Goal: Check status: Check status

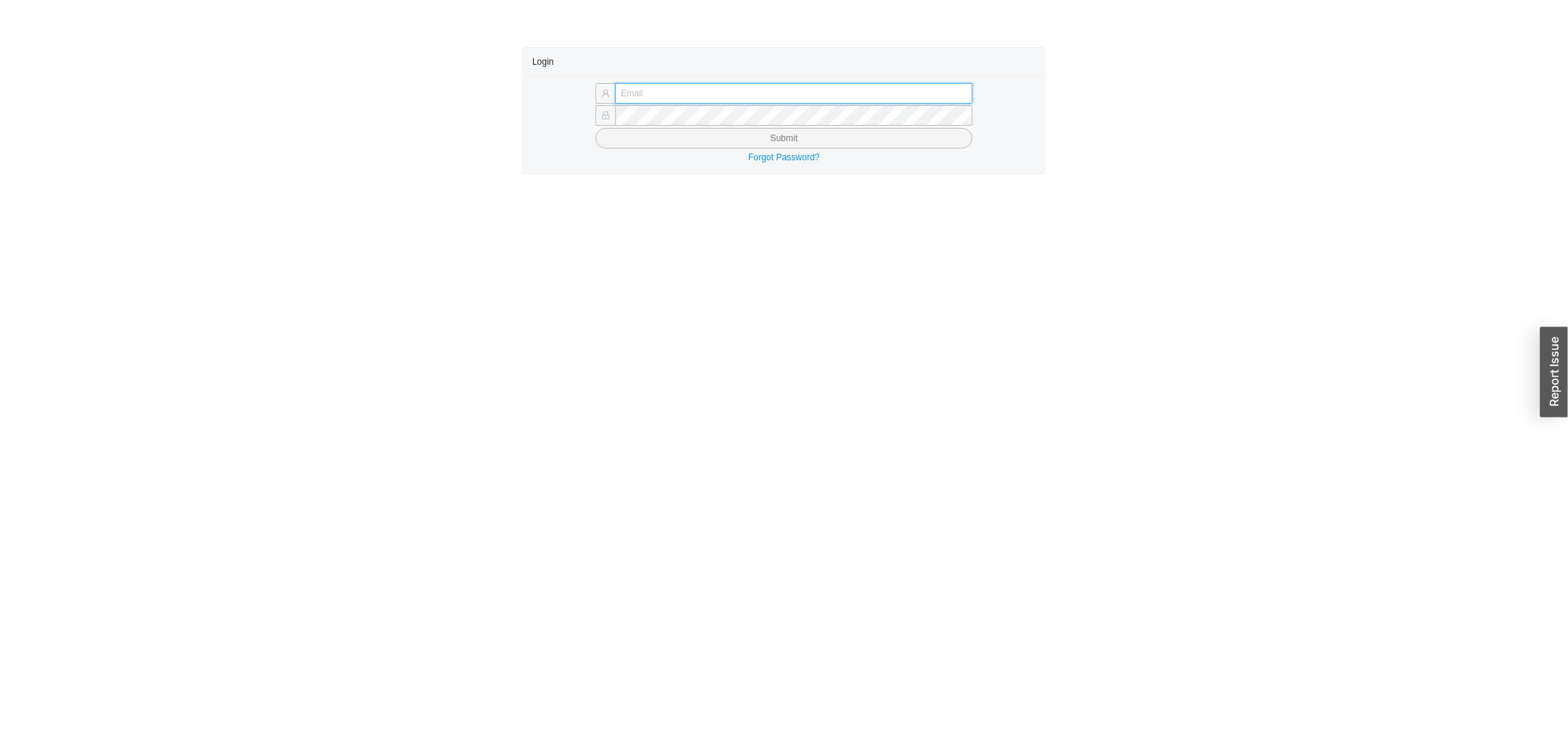
type input "[PERSON_NAME][EMAIL_ADDRESS][DOMAIN_NAME]"
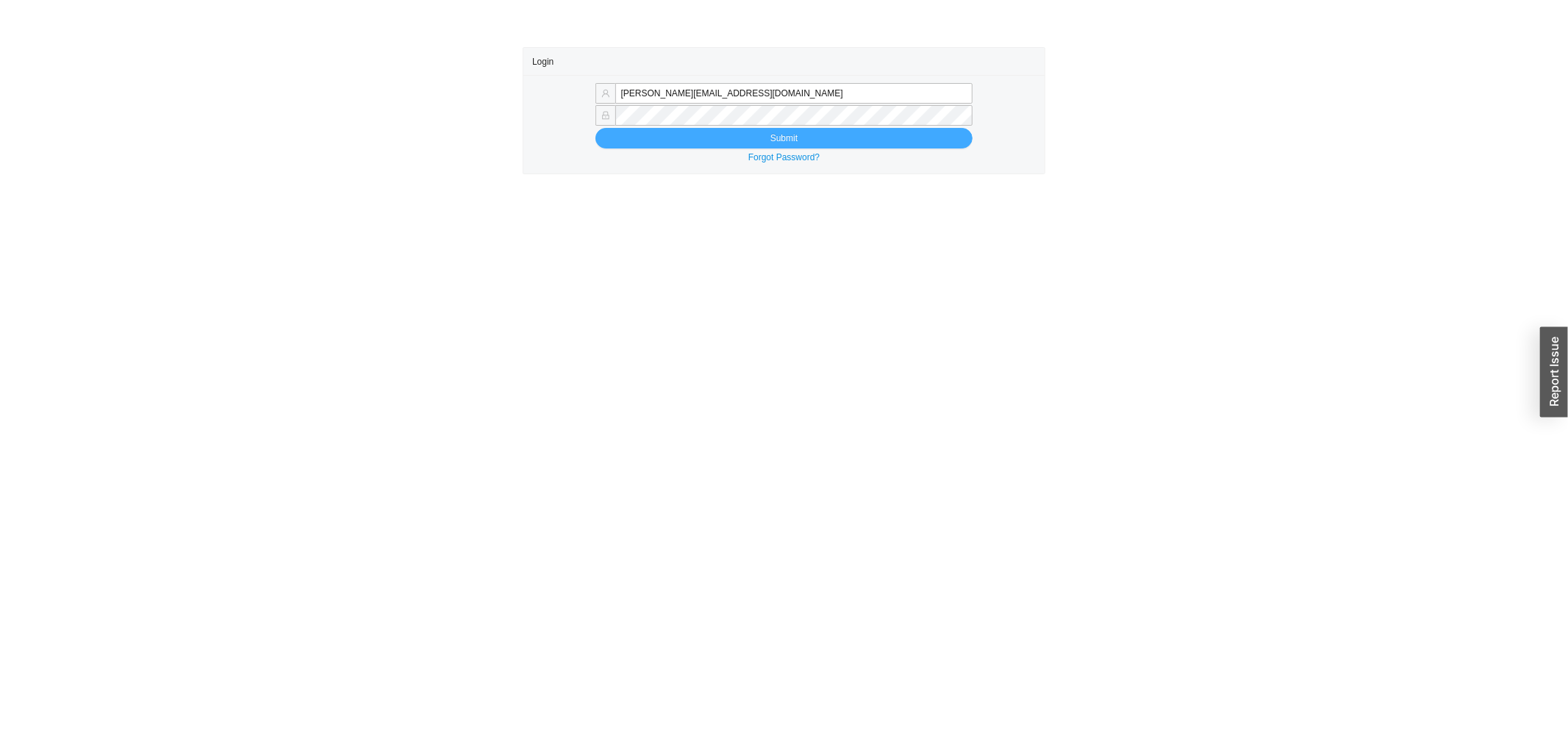
click at [676, 142] on button "Submit" at bounding box center [784, 138] width 378 height 21
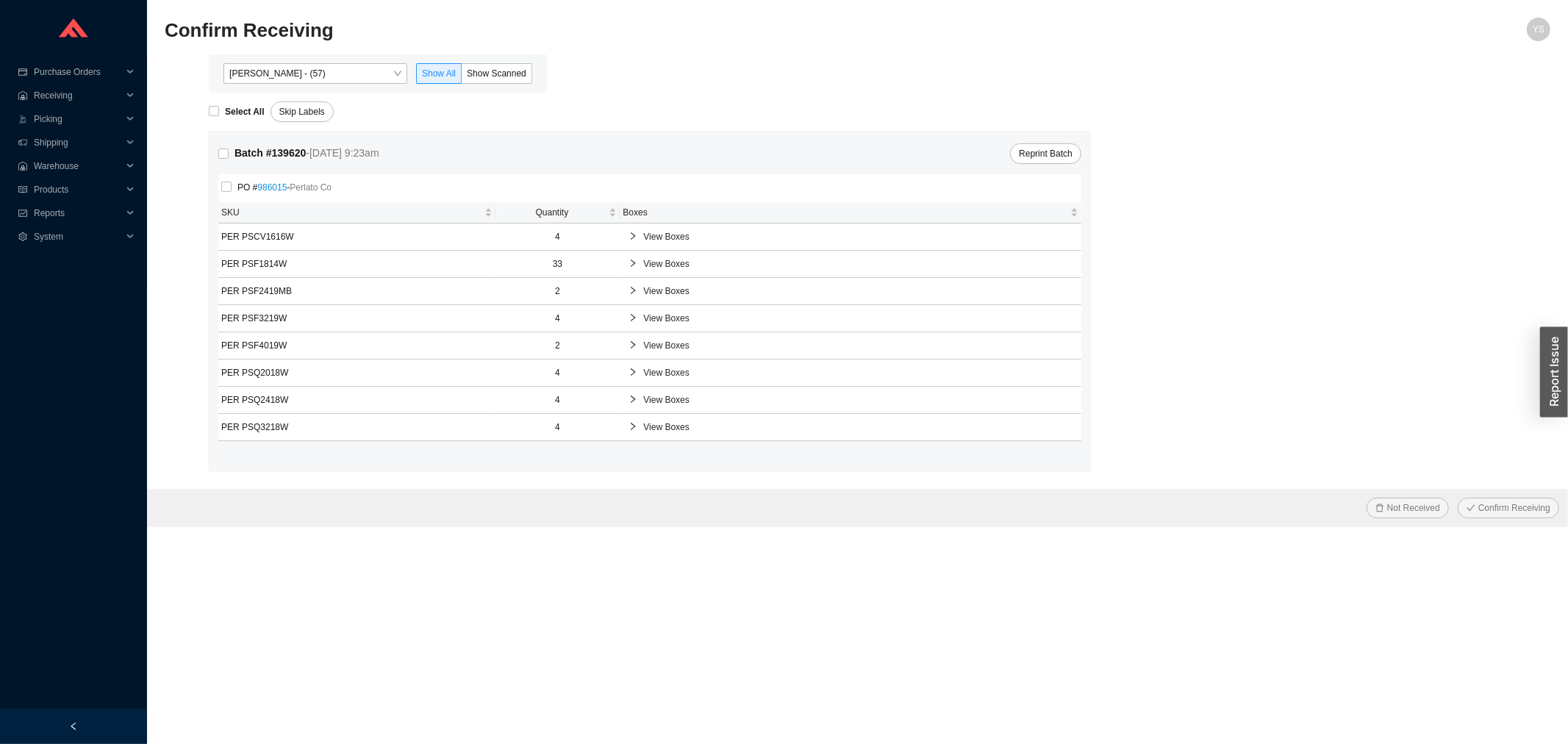
click at [409, 77] on div "Yossi Siff - (57) Show All Show Scanned" at bounding box center [378, 74] width 320 height 21
click at [399, 79] on span "Yossi Siff - (57)" at bounding box center [315, 74] width 172 height 19
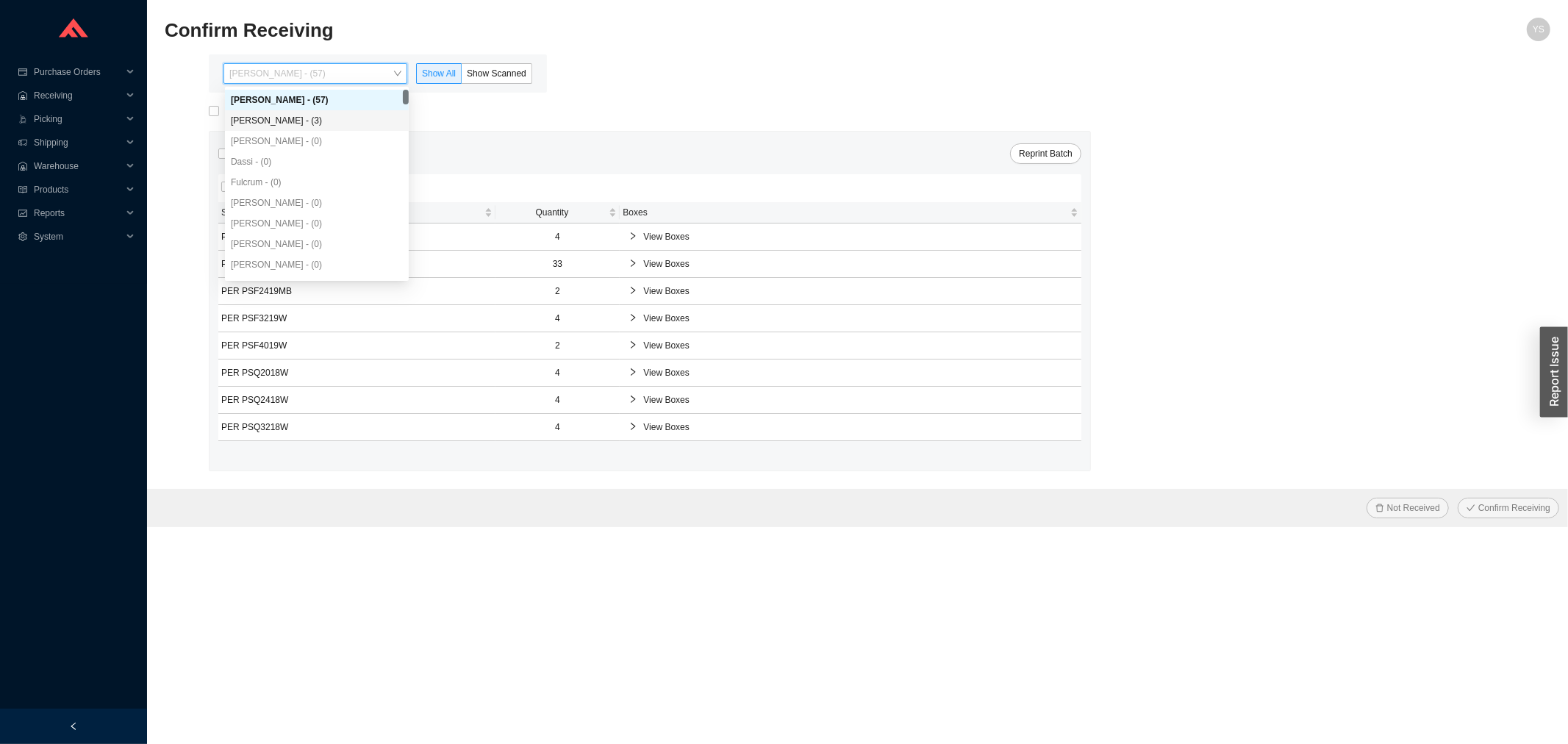
click at [381, 122] on div "Angel Negron - (3)" at bounding box center [317, 120] width 172 height 13
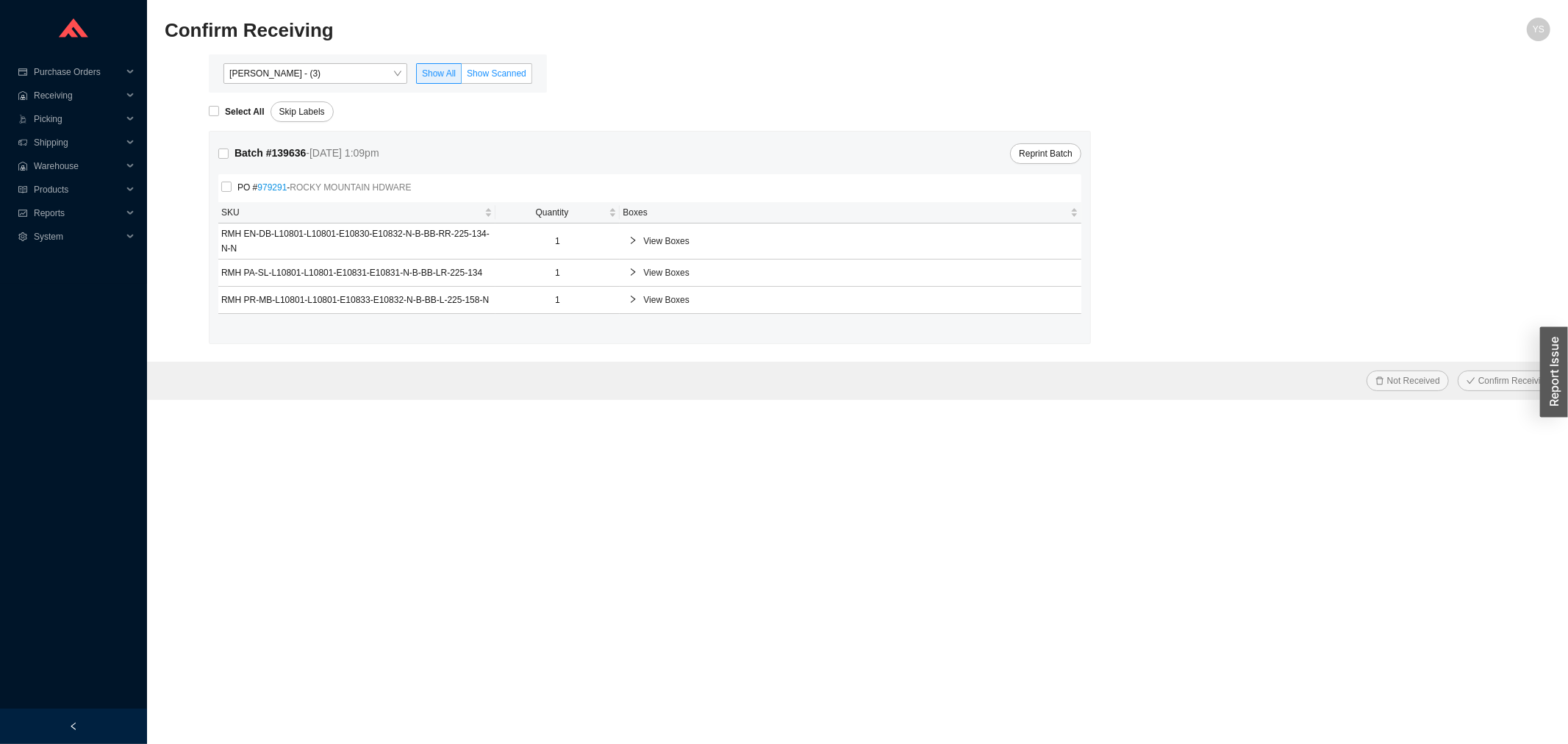
click at [487, 69] on span "Show Scanned" at bounding box center [497, 74] width 60 height 10
click at [462, 76] on input "Show Scanned" at bounding box center [462, 76] width 0 height 0
